Goal: Browse casually: Explore the website without a specific task or goal

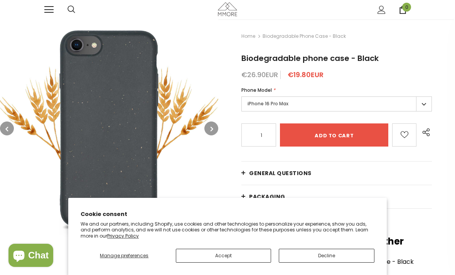
click at [313, 256] on button "Decline" at bounding box center [327, 256] width 96 height 14
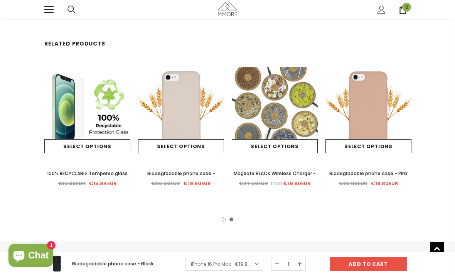
scroll to position [1332, 0]
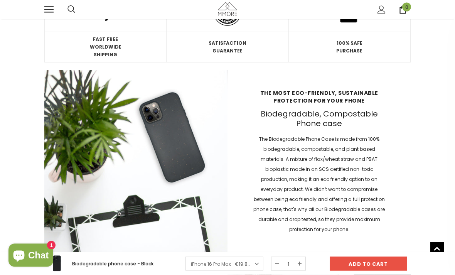
click at [47, 7] on span at bounding box center [48, 6] width 9 height 1
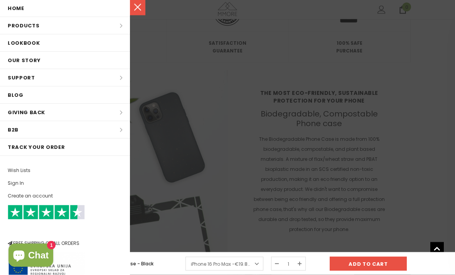
scroll to position [610, 0]
click at [125, 29] on li "Products Products All Products All Collections BUNDLES Organic Collection Wood …" at bounding box center [65, 25] width 130 height 17
click at [117, 29] on li "Products Products All Products All Collections BUNDLES Organic Collection Wood …" at bounding box center [65, 25] width 130 height 17
click at [120, 31] on li "Products Products All Products All Collections BUNDLES Organic Collection Wood …" at bounding box center [65, 25] width 130 height 17
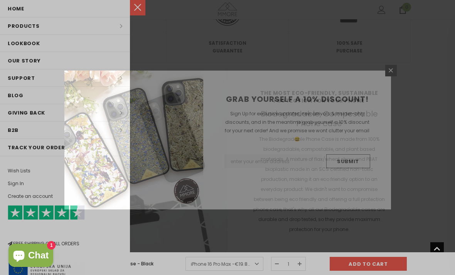
click at [24, 30] on div "GRAB YOURSELF A 10% DISCOUNT! Sign Up for exclusive updates, new arrivals & ins…" at bounding box center [227, 137] width 455 height 275
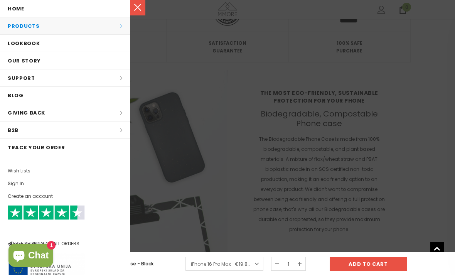
click at [17, 31] on li "Products Products All Products All Collections BUNDLES Organic Collection Wood …" at bounding box center [65, 25] width 130 height 17
click at [118, 35] on link "Lookbook" at bounding box center [65, 43] width 130 height 17
click at [106, 26] on li "Products Products All Products All Collections BUNDLES Organic Collection Wood …" at bounding box center [65, 25] width 130 height 17
click at [105, 27] on li "Products Products All Products All Collections BUNDLES Organic Collection Wood …" at bounding box center [65, 25] width 130 height 17
click at [108, 27] on li "Products Products All Products All Collections BUNDLES Organic Collection Wood …" at bounding box center [65, 25] width 130 height 17
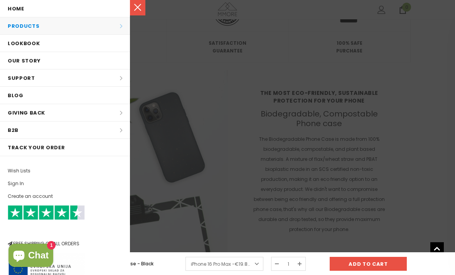
click at [120, 23] on li "Products Products All Products All Collections BUNDLES Organic Collection Wood …" at bounding box center [65, 25] width 130 height 17
